Goal: Check status: Check status

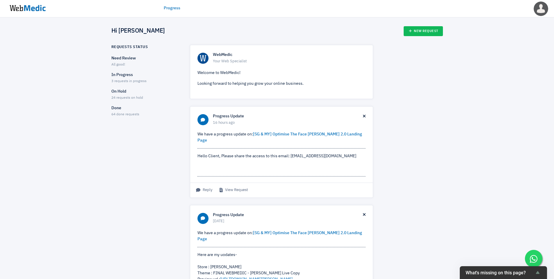
click at [125, 76] on p "In Progress" at bounding box center [145, 75] width 68 height 6
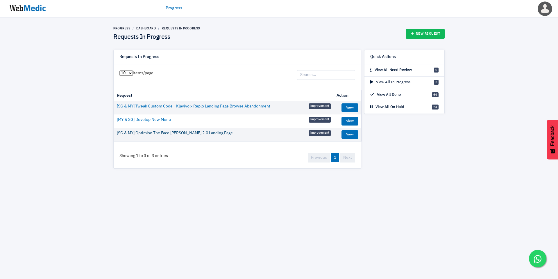
click at [160, 131] on link "[SG & MY] Optimise The Face [PERSON_NAME] 2.0 Landing Page" at bounding box center [175, 133] width 116 height 6
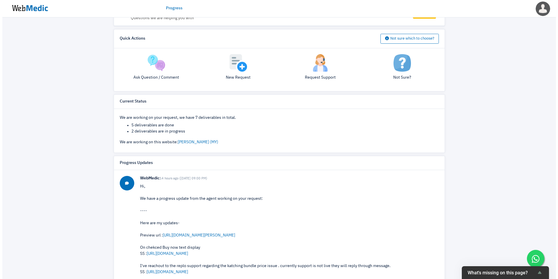
scroll to position [85, 0]
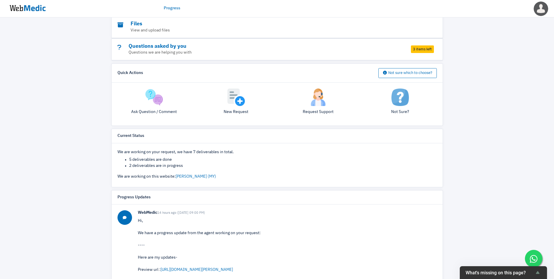
click at [421, 45] on span "3 items left" at bounding box center [422, 49] width 23 height 8
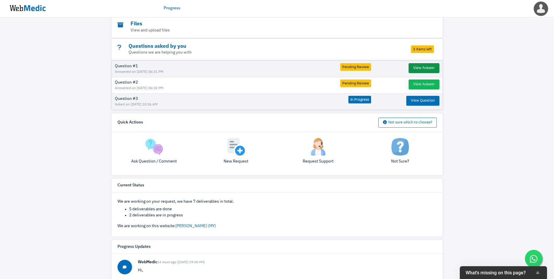
click at [416, 63] on button "View Answer" at bounding box center [424, 68] width 31 height 10
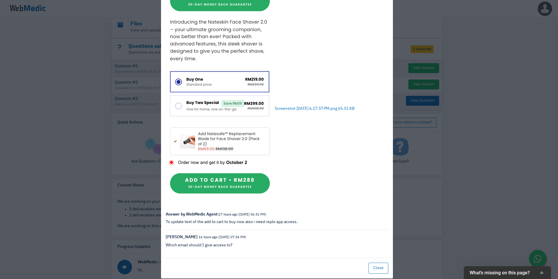
scroll to position [356, 0]
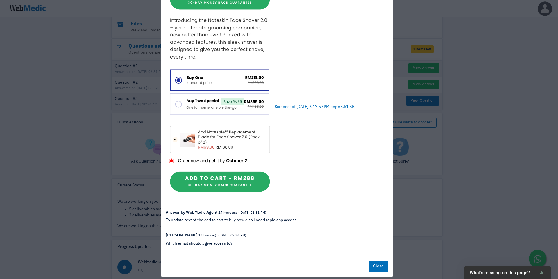
click at [373, 261] on button "Close" at bounding box center [379, 266] width 20 height 11
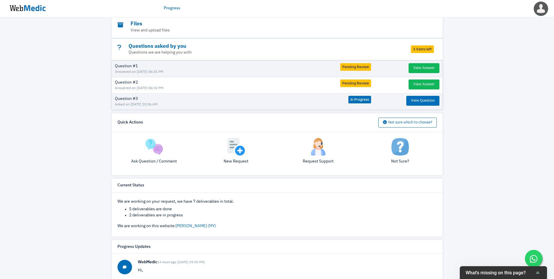
click at [347, 79] on span "Pending Review" at bounding box center [355, 83] width 31 height 8
click at [415, 79] on button "View Answer" at bounding box center [424, 84] width 31 height 10
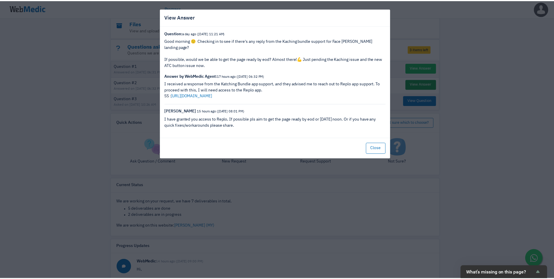
scroll to position [0, 0]
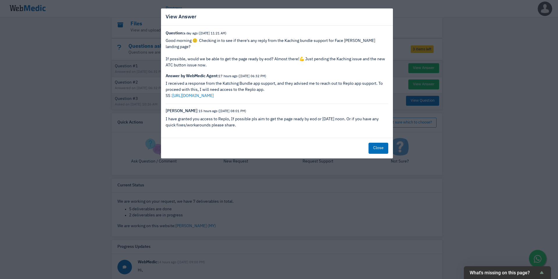
click at [376, 144] on button "Close" at bounding box center [379, 148] width 20 height 11
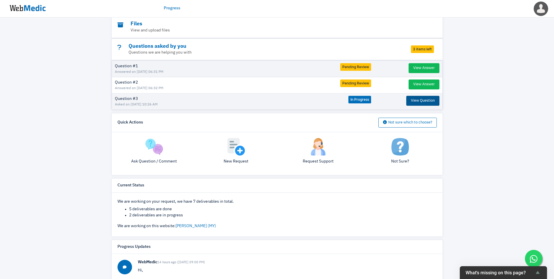
click at [411, 96] on button "View Question" at bounding box center [422, 101] width 33 height 10
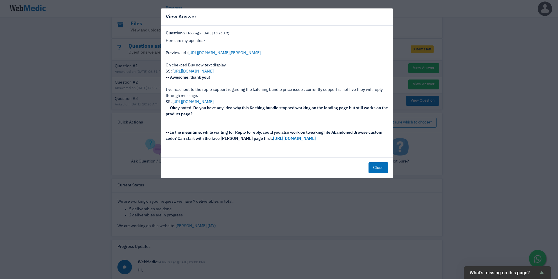
click at [380, 172] on button "Close" at bounding box center [379, 167] width 20 height 11
